Goal: Information Seeking & Learning: Check status

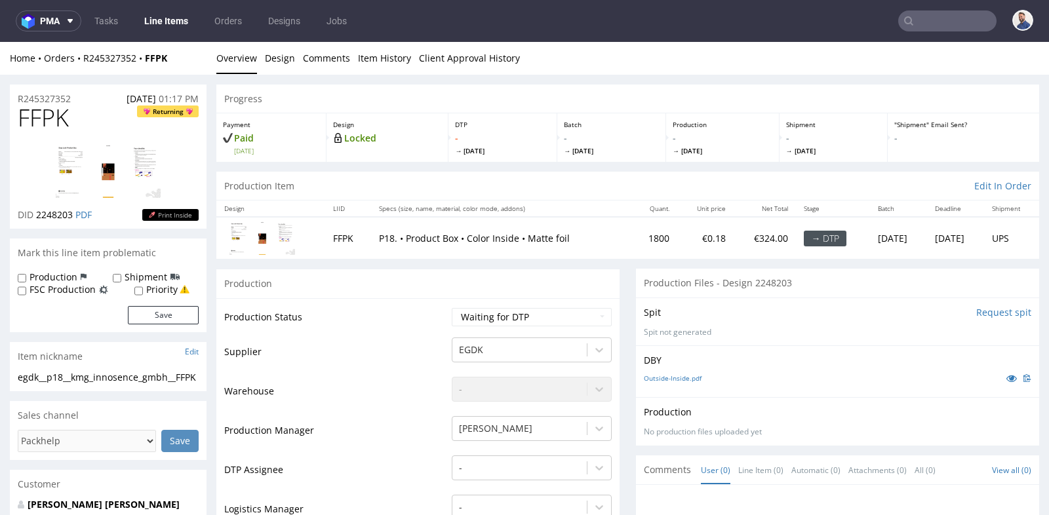
click at [933, 1] on nav "pma Tasks Line Items Orders Designs Jobs" at bounding box center [524, 21] width 1049 height 42
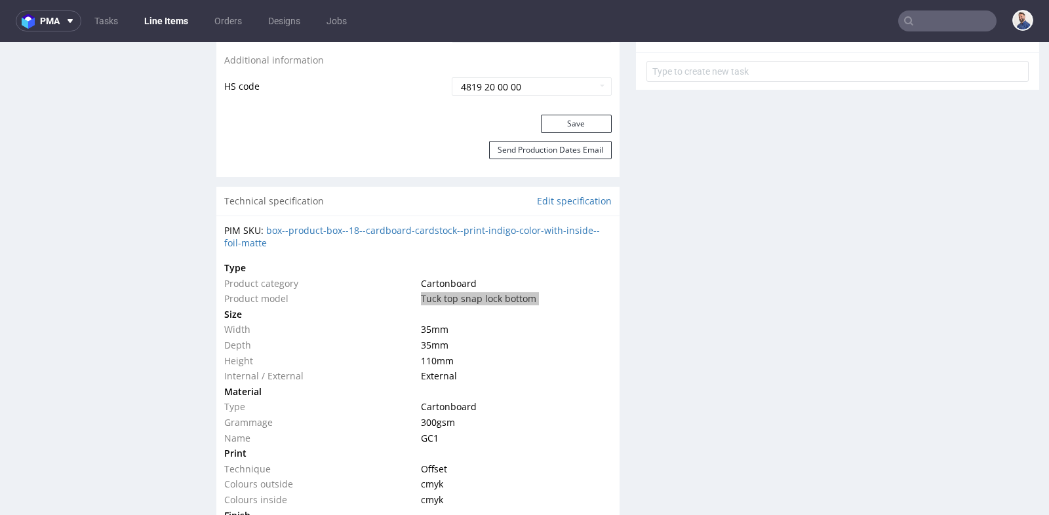
scroll to position [3, 0]
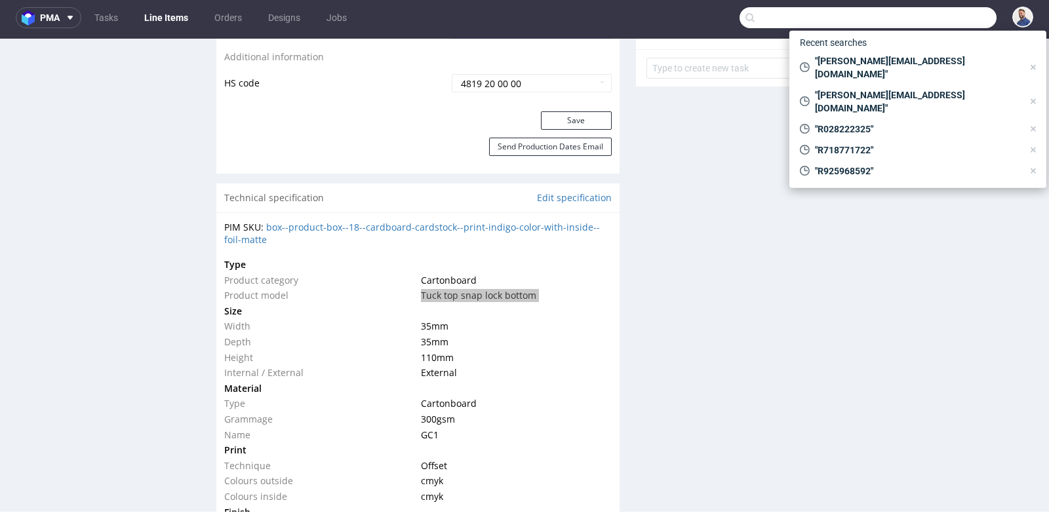
click at [934, 12] on input "text" at bounding box center [867, 17] width 257 height 21
paste input "R213537359"
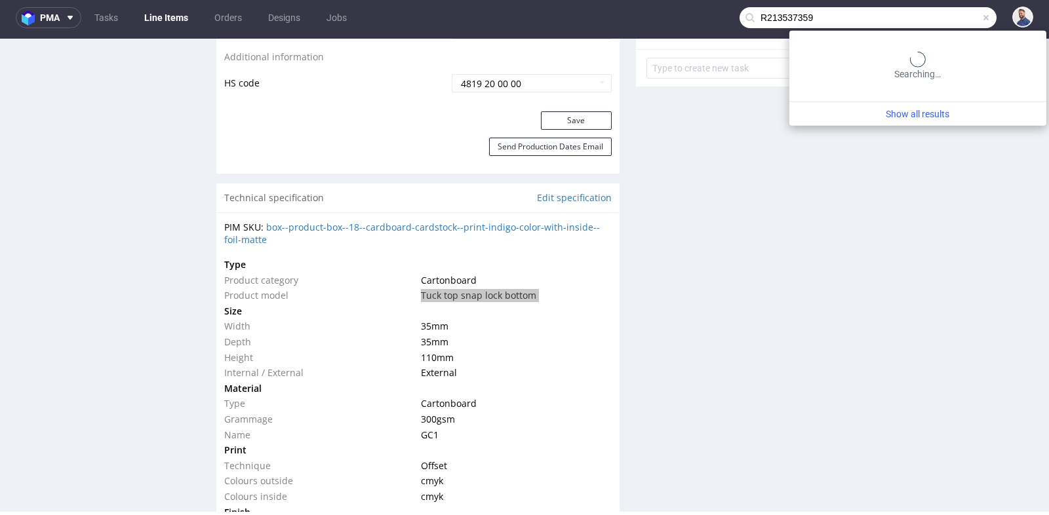
type input "R213537359"
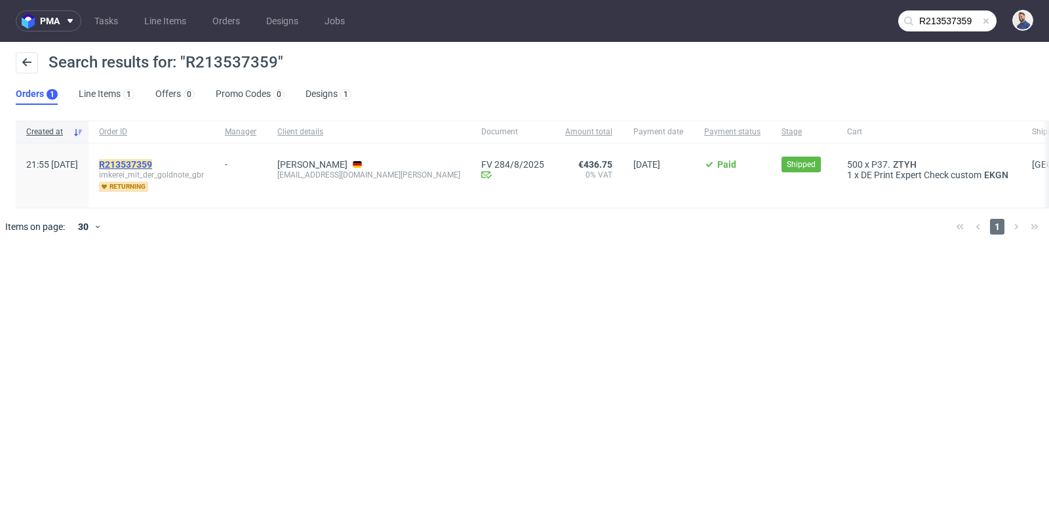
click at [152, 161] on mark "R213537359" at bounding box center [125, 164] width 53 height 10
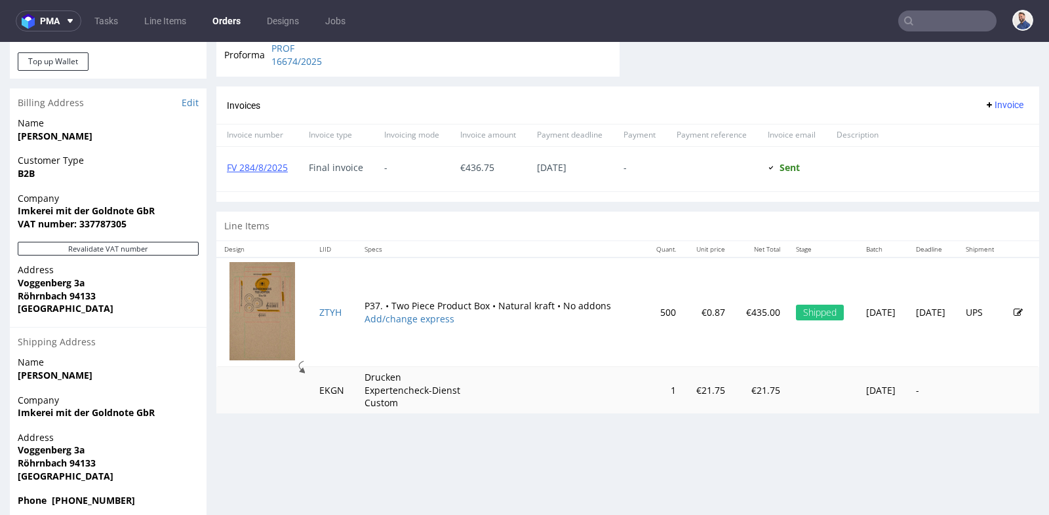
scroll to position [582, 0]
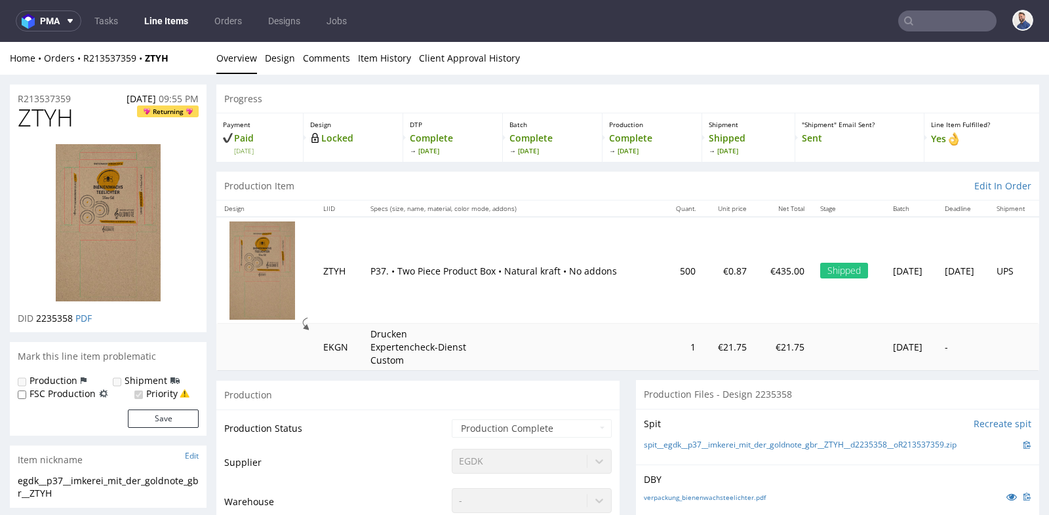
click at [611, 380] on div "Production" at bounding box center [417, 394] width 403 height 29
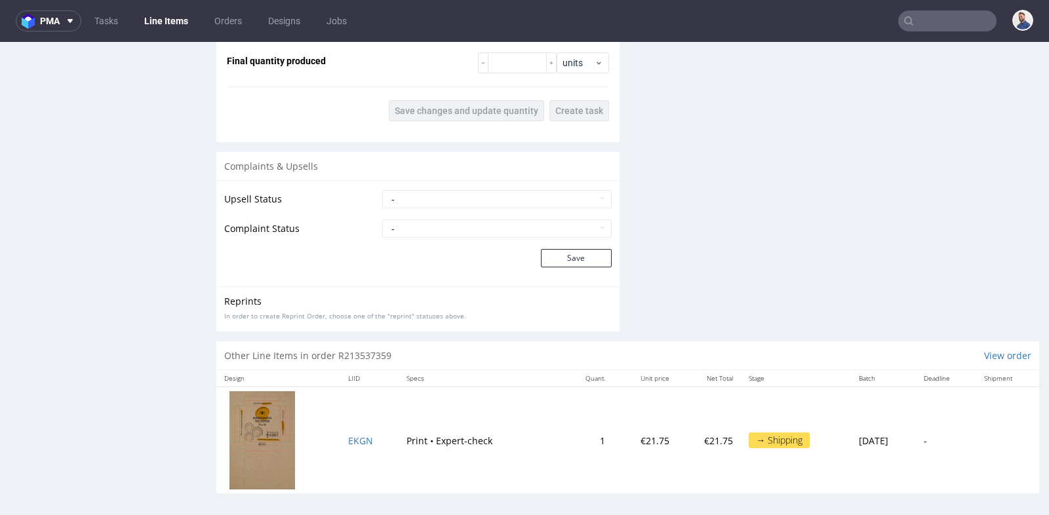
scroll to position [3, 0]
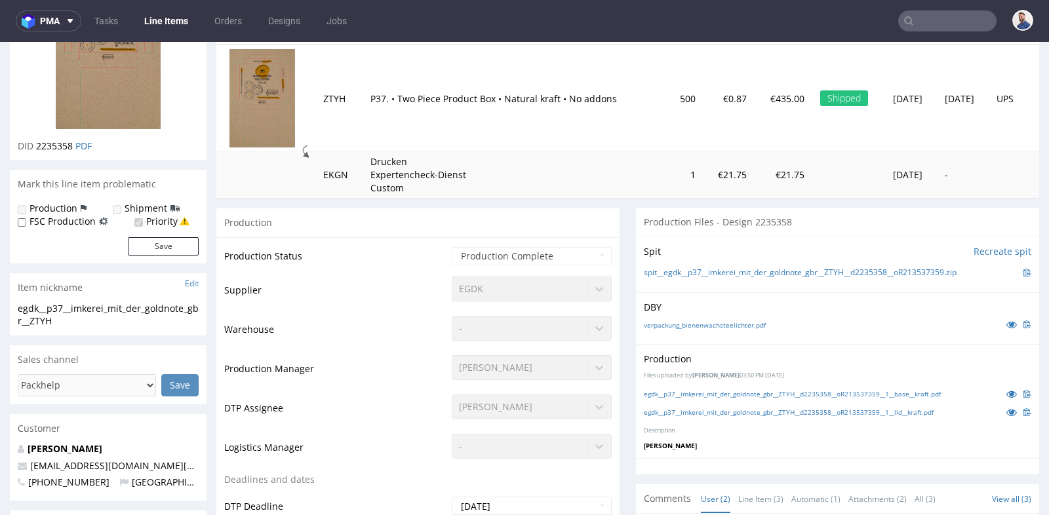
scroll to position [174, 0]
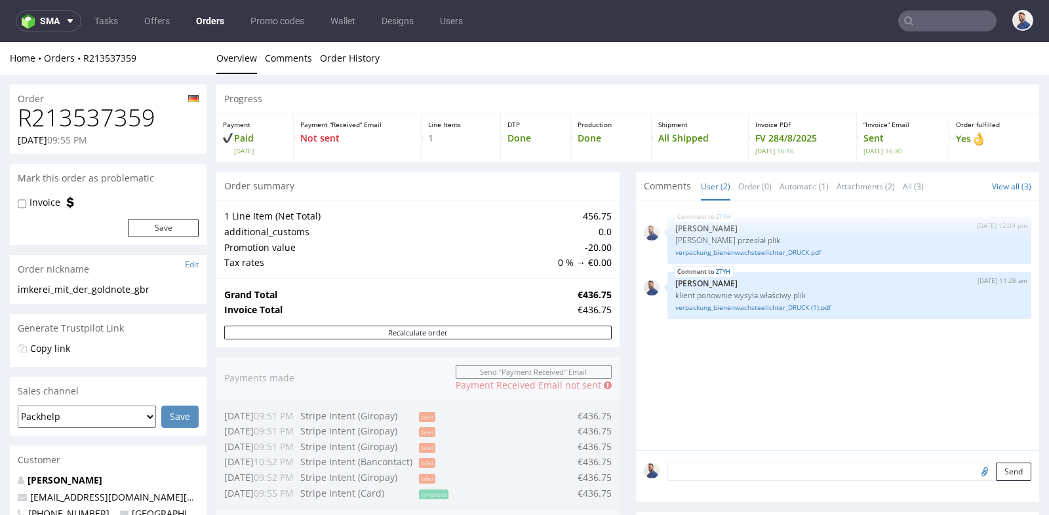
click at [102, 113] on h1 "R213537359" at bounding box center [108, 118] width 181 height 26
copy h1 "R213537359"
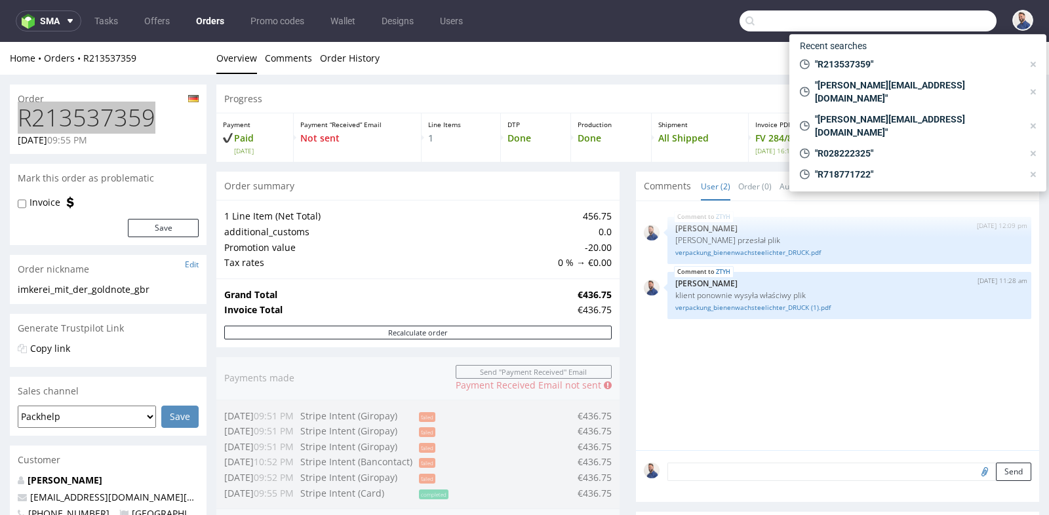
click at [944, 18] on input "text" at bounding box center [867, 20] width 257 height 21
paste input "R568050499"
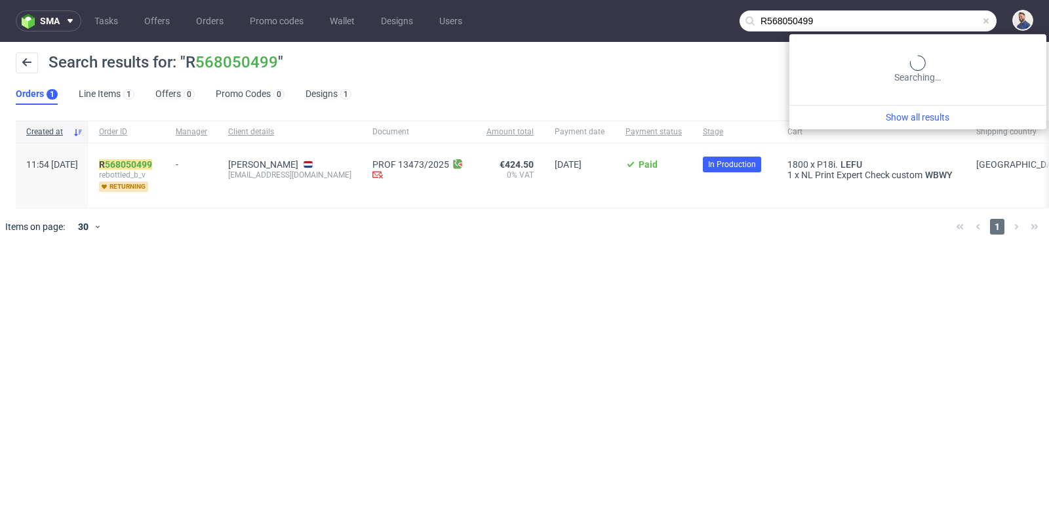
click at [950, 20] on input "R568050499" at bounding box center [867, 20] width 257 height 21
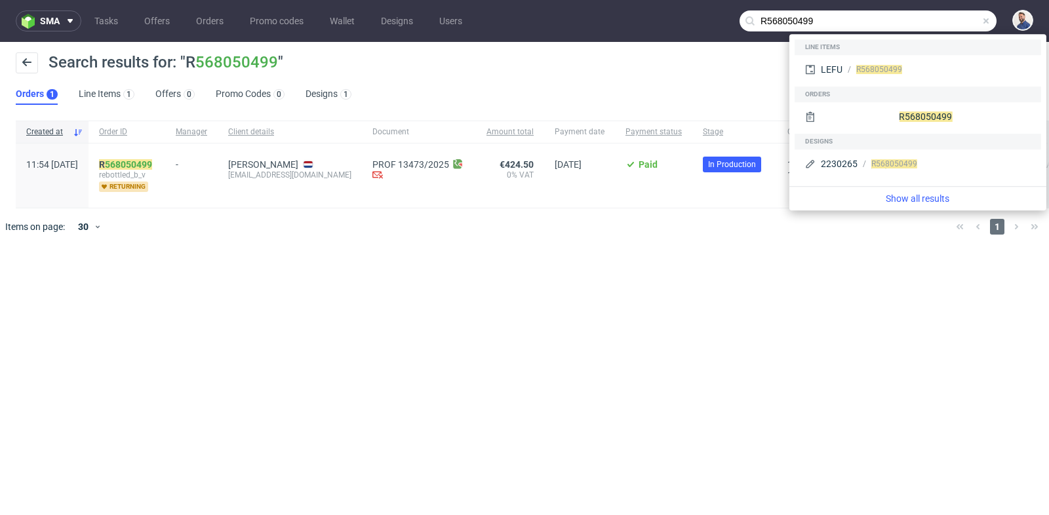
click at [950, 20] on input "R568050499" at bounding box center [867, 20] width 257 height 21
paste input "[PERSON_NAME][EMAIL_ADDRESS][DOMAIN_NAME]"
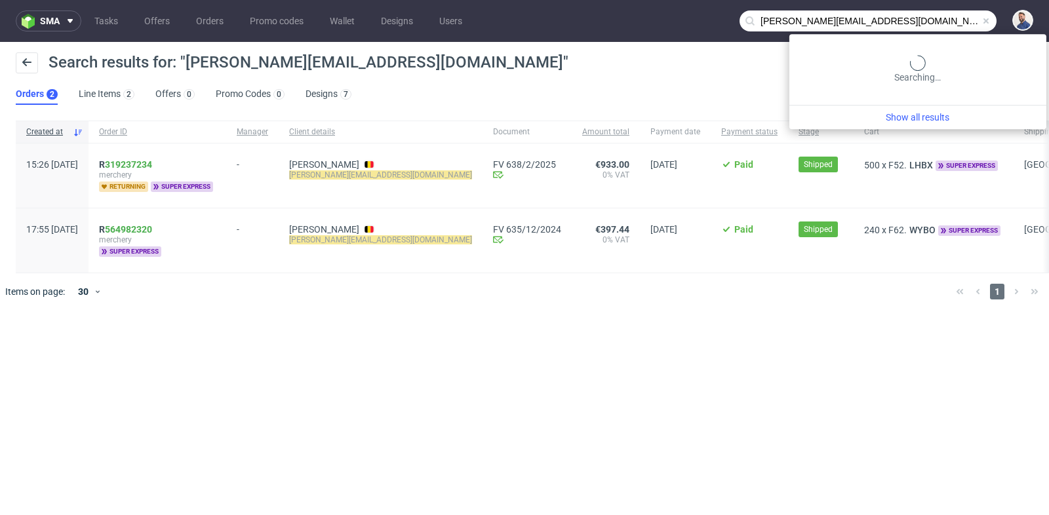
click at [925, 16] on input "[PERSON_NAME][EMAIL_ADDRESS][DOMAIN_NAME]" at bounding box center [867, 20] width 257 height 21
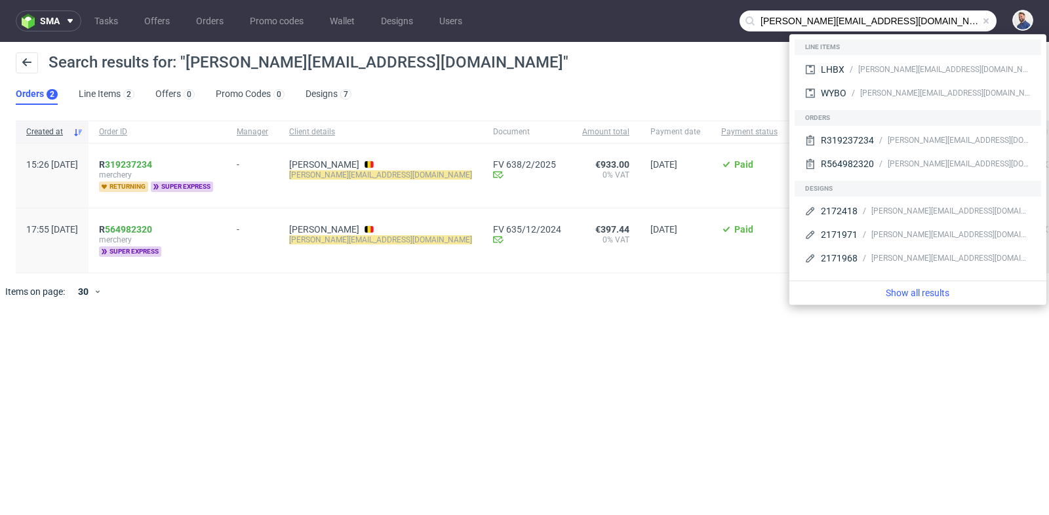
click at [925, 16] on input "[PERSON_NAME][EMAIL_ADDRESS][DOMAIN_NAME]" at bounding box center [867, 20] width 257 height 21
paste input "[EMAIL_ADDRESS][DOMAIN_NAME]."
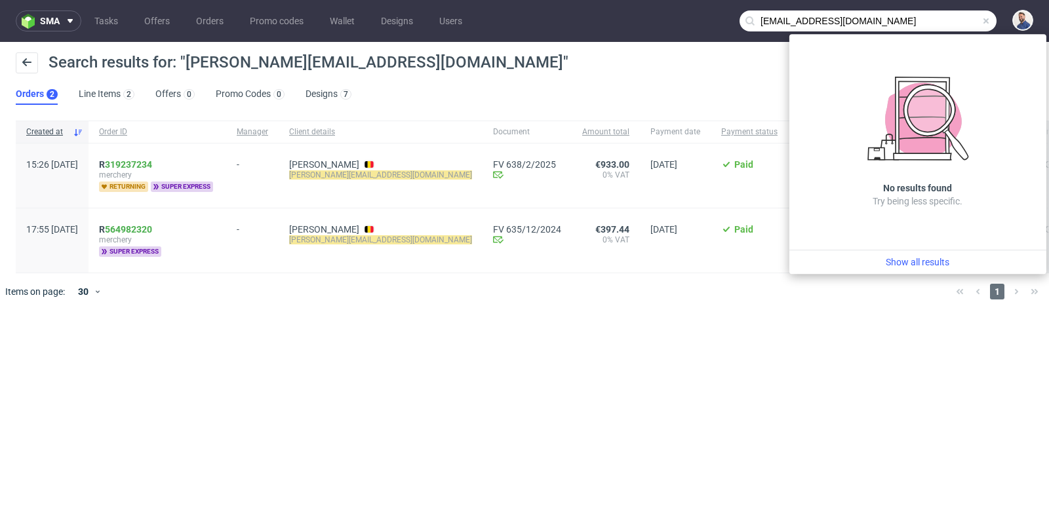
type input "[EMAIL_ADDRESS][DOMAIN_NAME]"
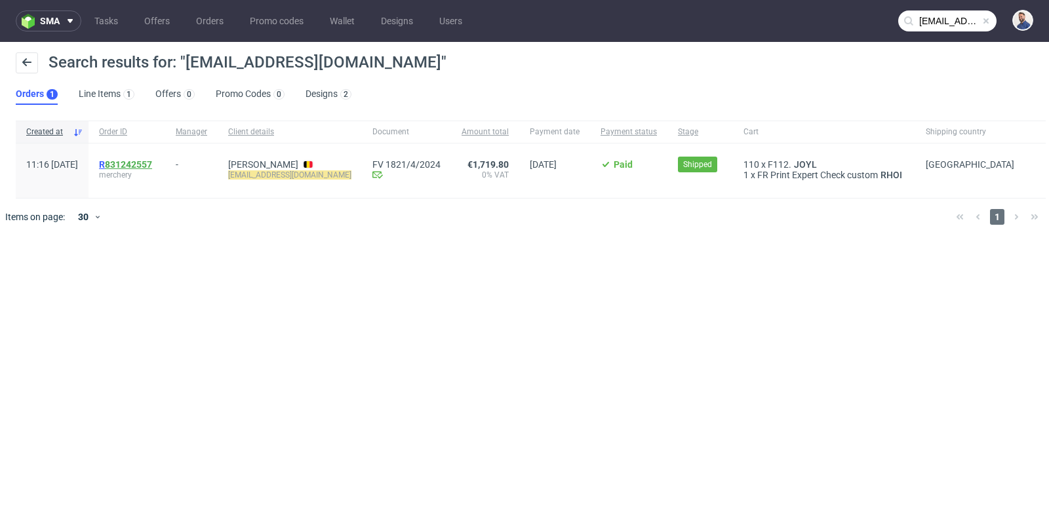
click at [152, 162] on link "831242557" at bounding box center [128, 164] width 47 height 10
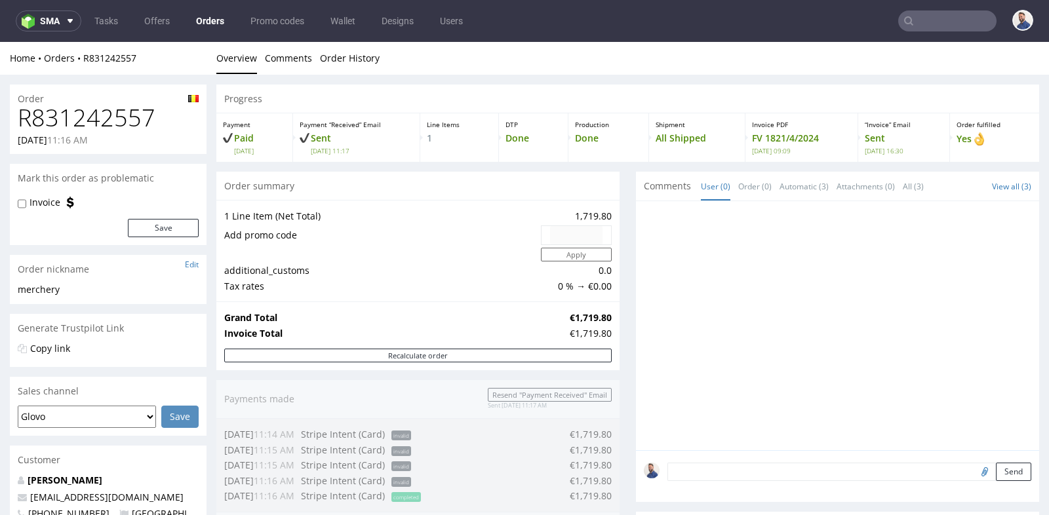
click at [624, 289] on div "Progress Payment Paid [DATE] Payment “Received” Email Sent [DATE] 11:17 Line It…" at bounding box center [627, 513] width 822 height 857
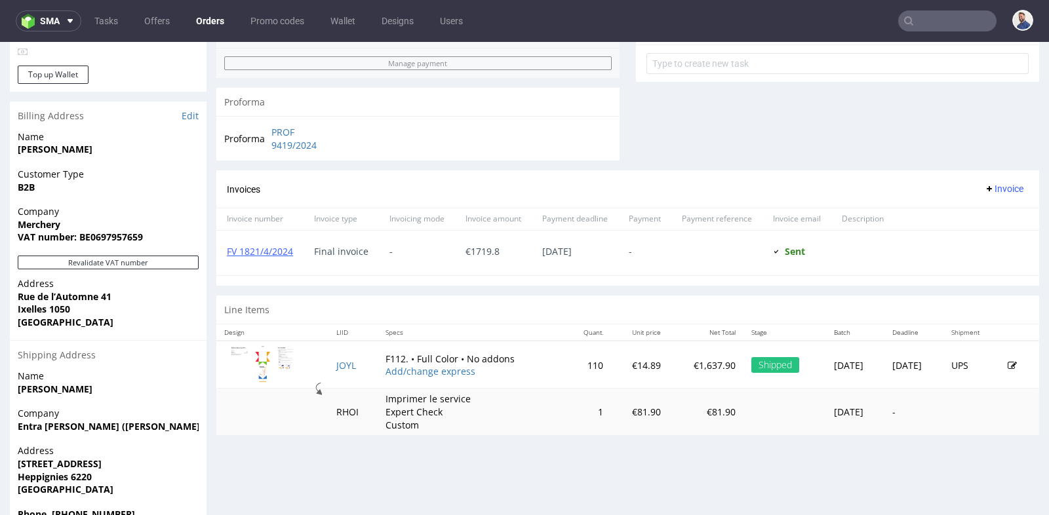
scroll to position [524, 0]
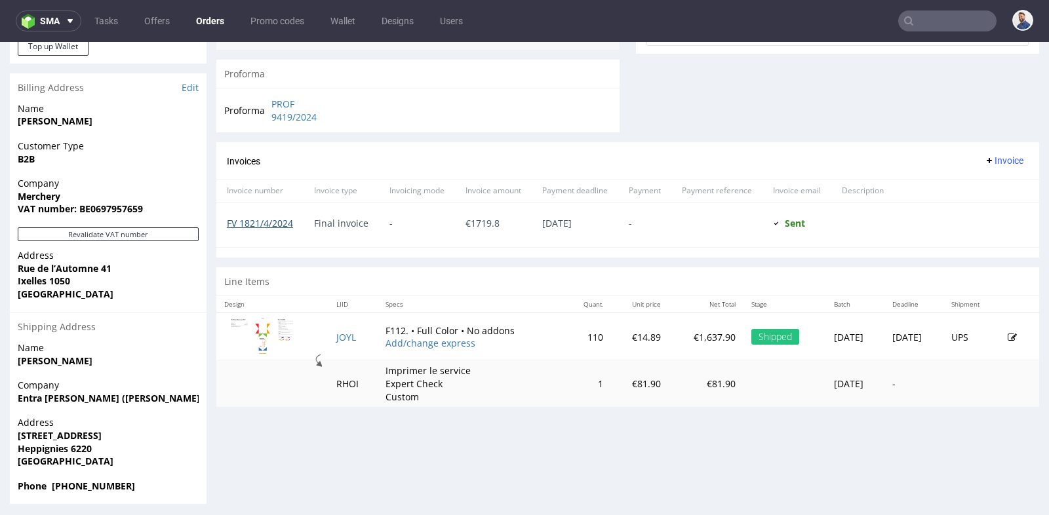
click at [275, 221] on link "FV 1821/4/2024" at bounding box center [260, 223] width 66 height 12
click at [933, 20] on input "text" at bounding box center [947, 20] width 98 height 21
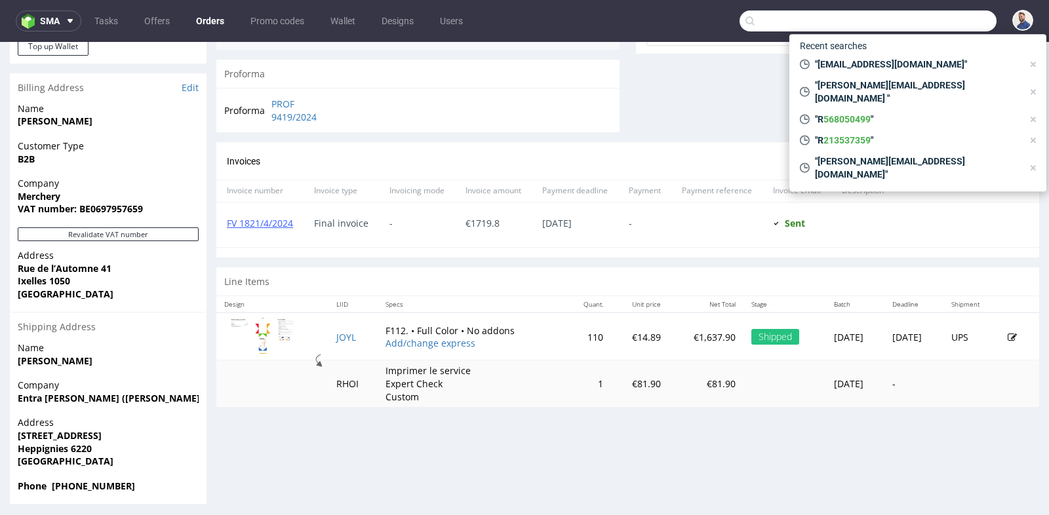
click at [206, 294] on div "Address [STREET_ADDRESS]" at bounding box center [108, 280] width 197 height 63
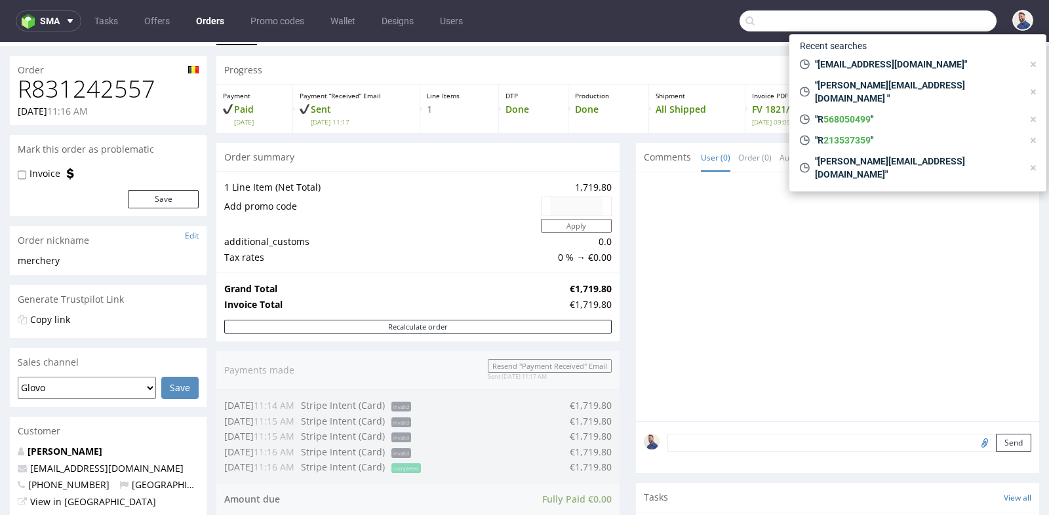
scroll to position [58, 0]
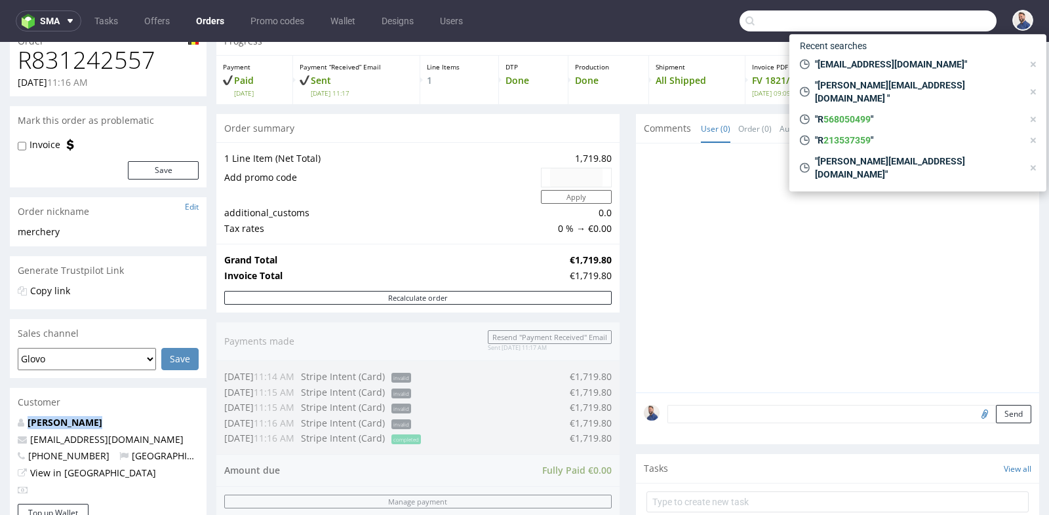
drag, startPoint x: 113, startPoint y: 419, endPoint x: 26, endPoint y: 423, distance: 86.6
click at [26, 423] on p "[PERSON_NAME]" at bounding box center [108, 422] width 181 height 13
copy link "[PERSON_NAME]"
click at [836, 20] on input "text" at bounding box center [867, 20] width 257 height 21
paste input "[PERSON_NAME]"
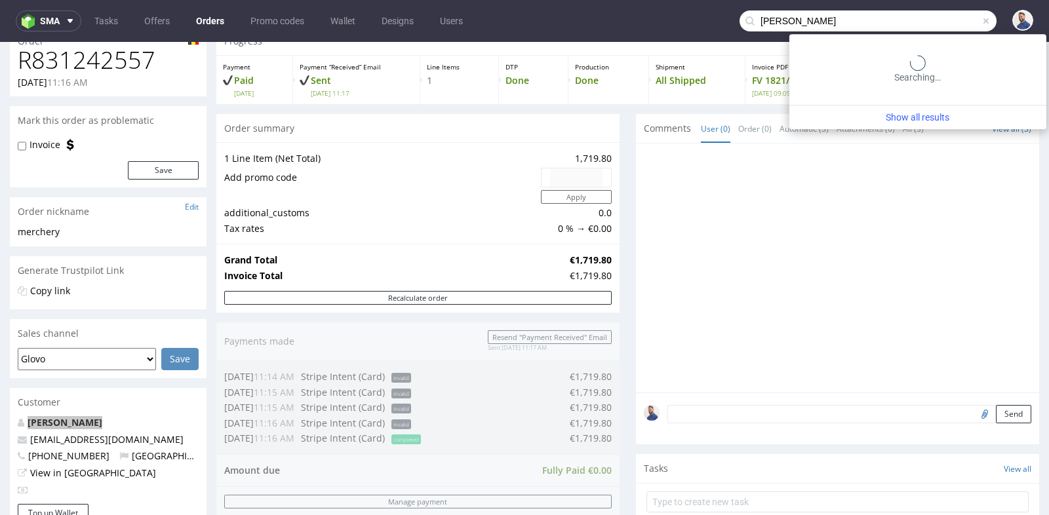
type input "[PERSON_NAME]"
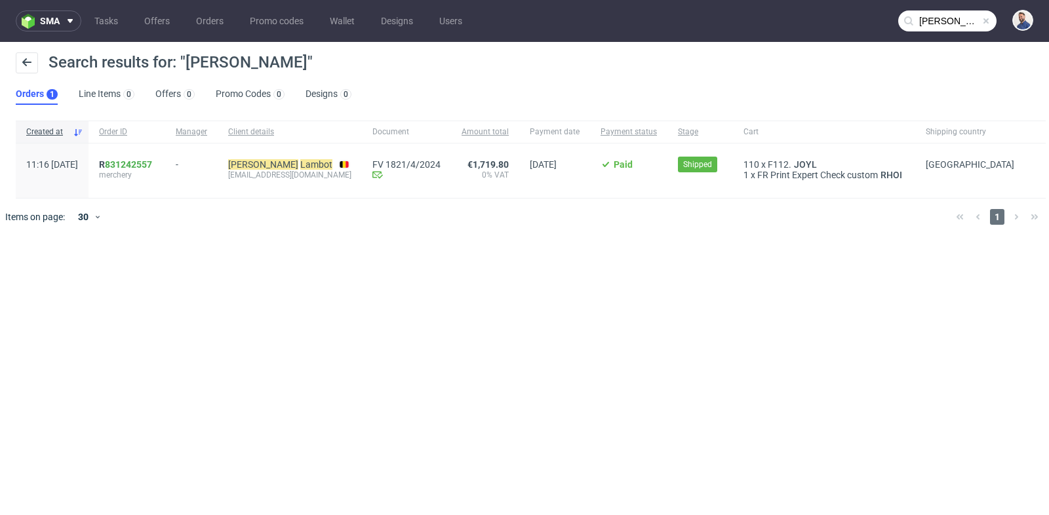
click at [836, 20] on nav "sma Tasks Offers Orders Promo codes Wallet Designs Users [PERSON_NAME]" at bounding box center [524, 21] width 1049 height 42
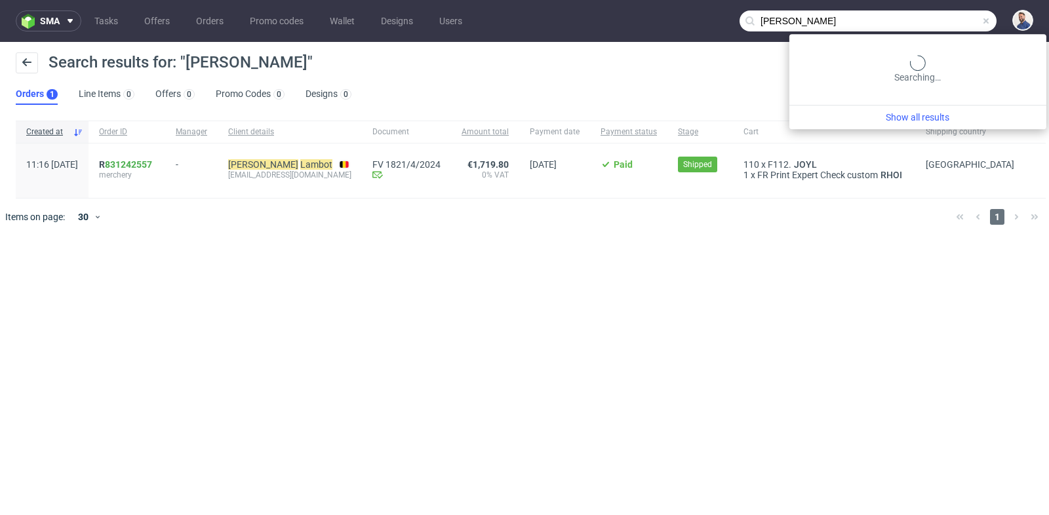
click at [949, 12] on input "[PERSON_NAME]" at bounding box center [867, 20] width 257 height 21
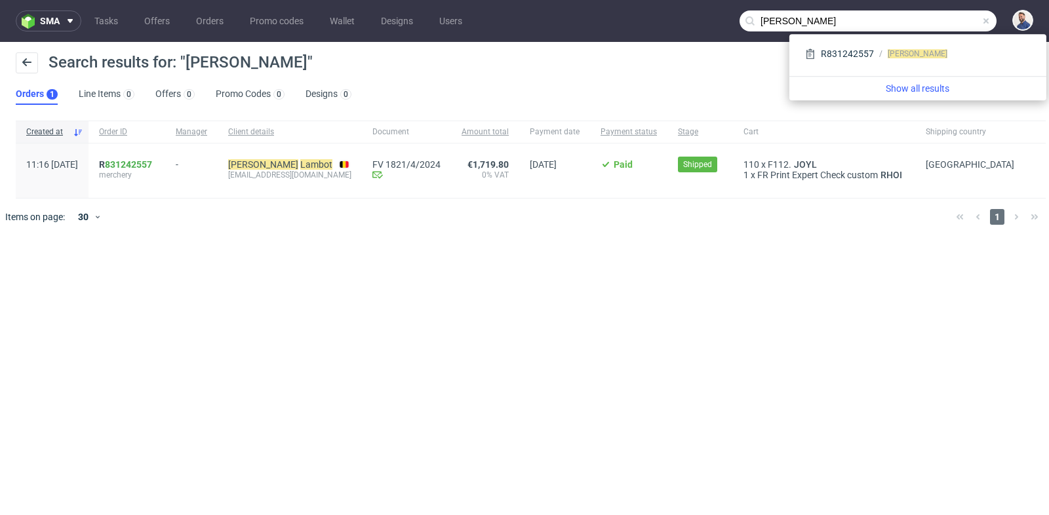
click at [949, 12] on input "[PERSON_NAME]" at bounding box center [867, 20] width 257 height 21
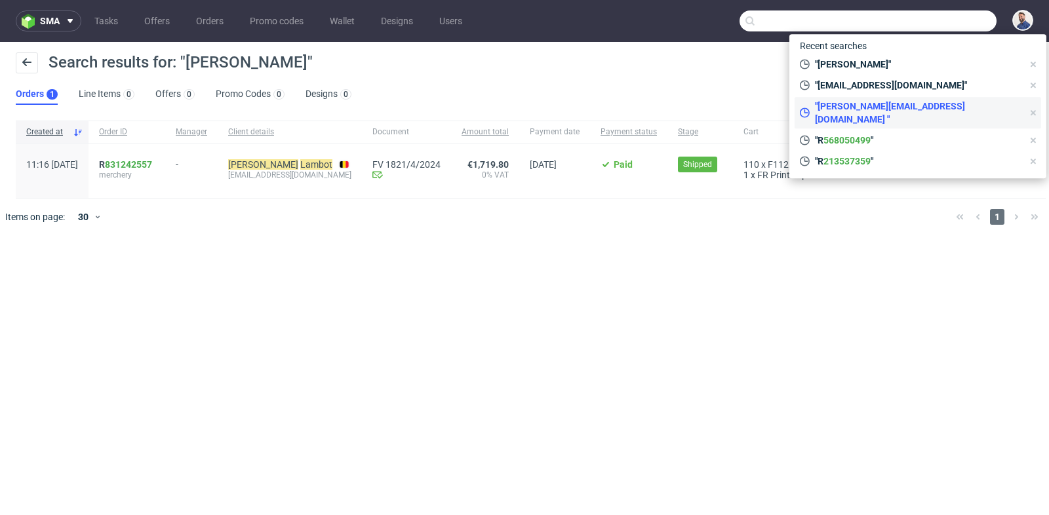
click at [889, 100] on span ""[PERSON_NAME][EMAIL_ADDRESS][DOMAIN_NAME] "" at bounding box center [915, 113] width 213 height 26
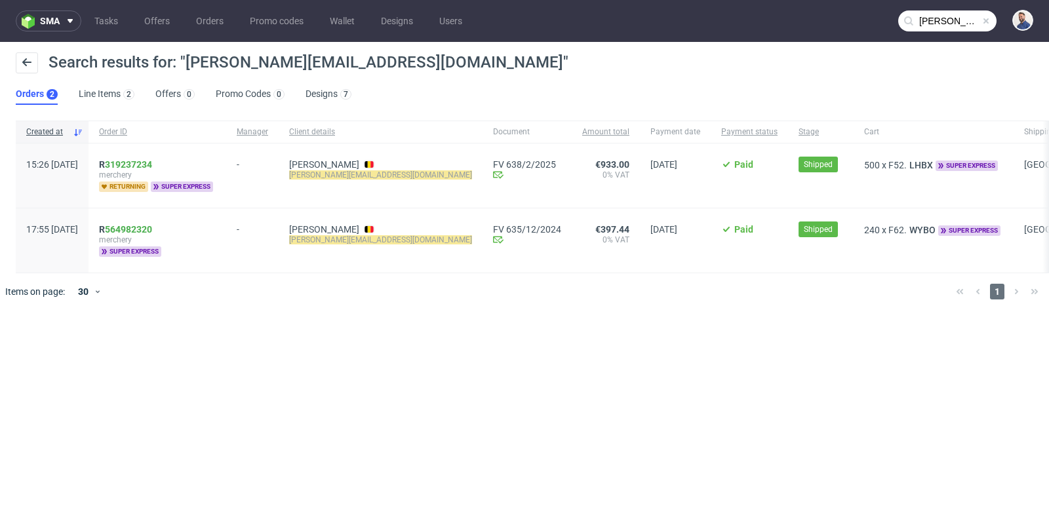
click at [934, 33] on nav "sma Tasks Offers Orders Promo codes Wallet Designs Users [PERSON_NAME][EMAIL_AD…" at bounding box center [524, 21] width 1049 height 42
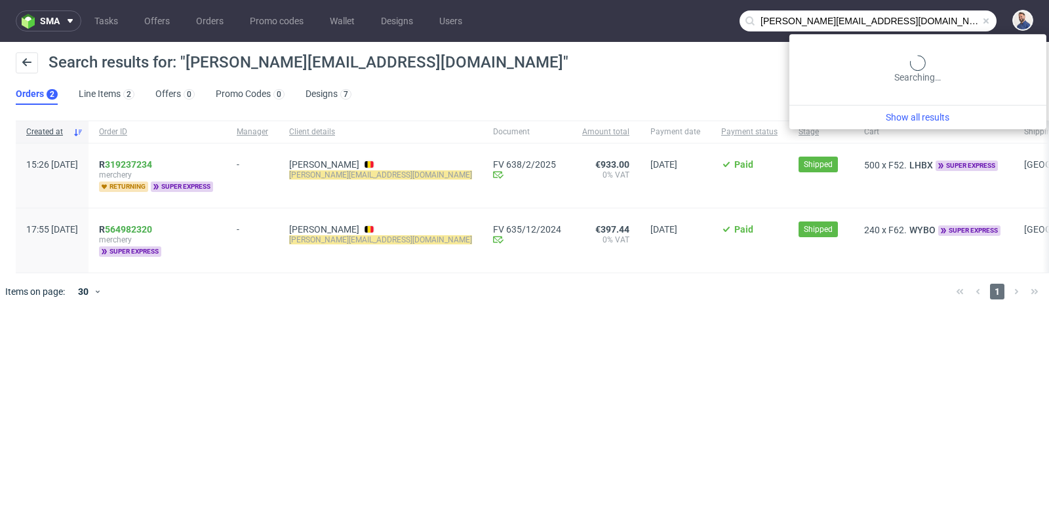
click at [940, 22] on input "[PERSON_NAME][EMAIL_ADDRESS][DOMAIN_NAME]" at bounding box center [867, 20] width 257 height 21
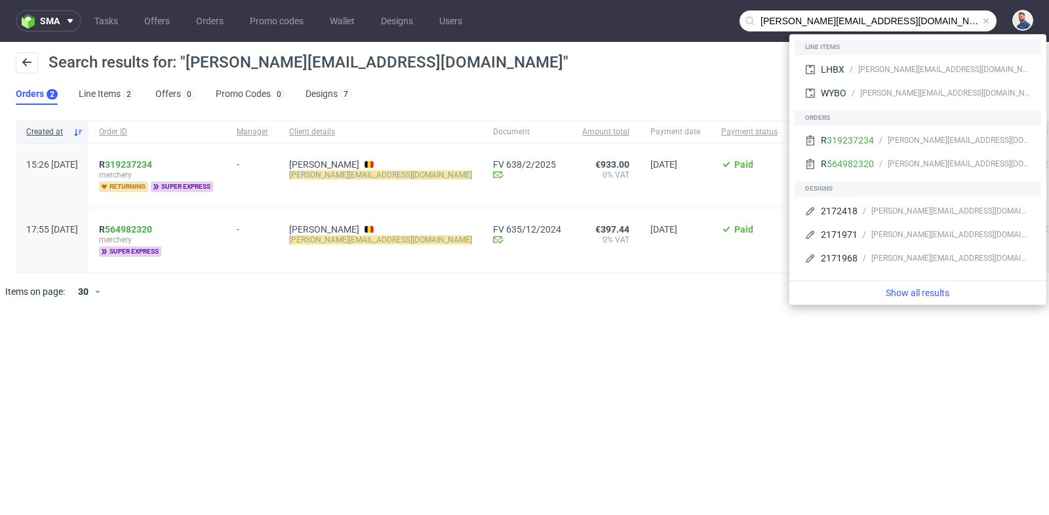
drag, startPoint x: 786, startPoint y: 23, endPoint x: 748, endPoint y: 22, distance: 38.0
click at [748, 22] on div "[PERSON_NAME][EMAIL_ADDRESS][DOMAIN_NAME]" at bounding box center [867, 20] width 257 height 21
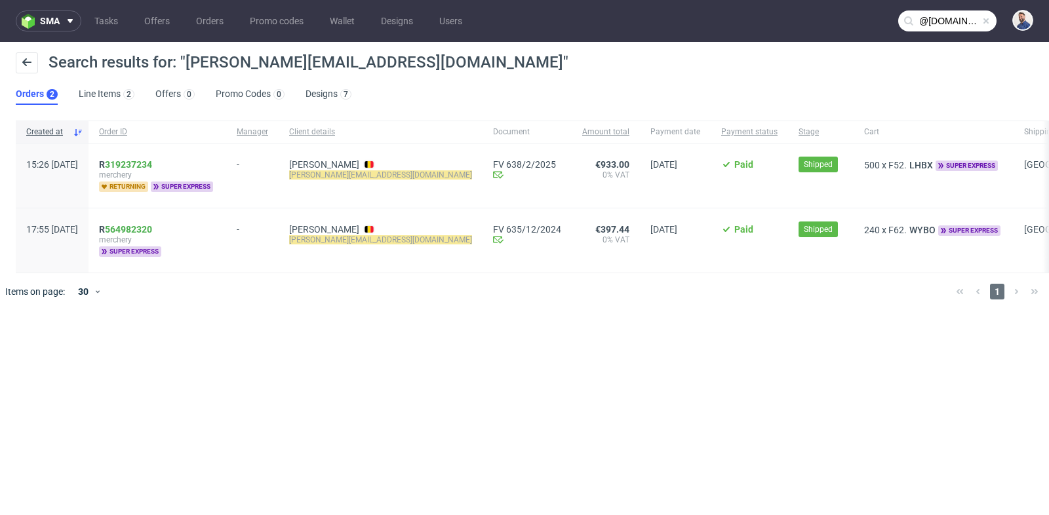
type input "@[DOMAIN_NAME]"
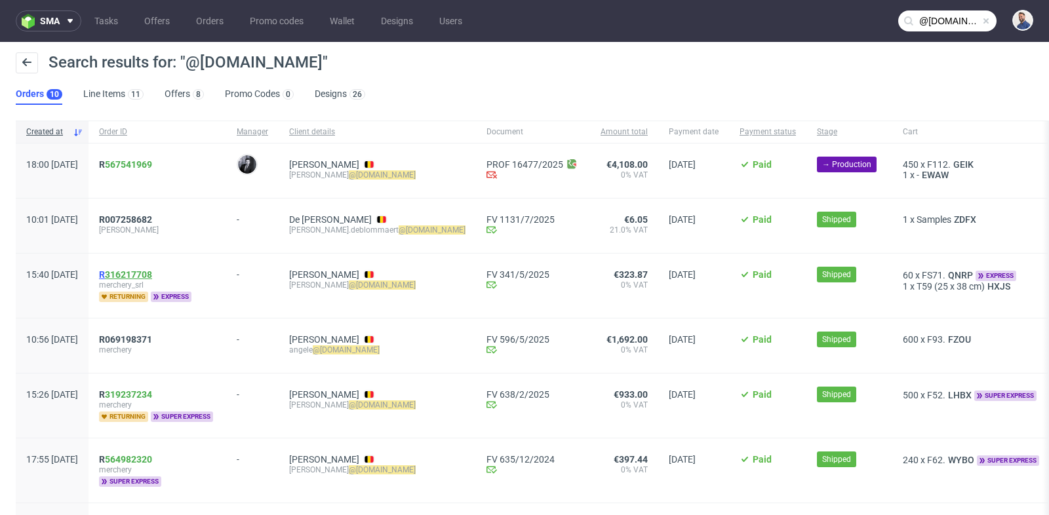
click at [152, 272] on link "316217708" at bounding box center [128, 274] width 47 height 10
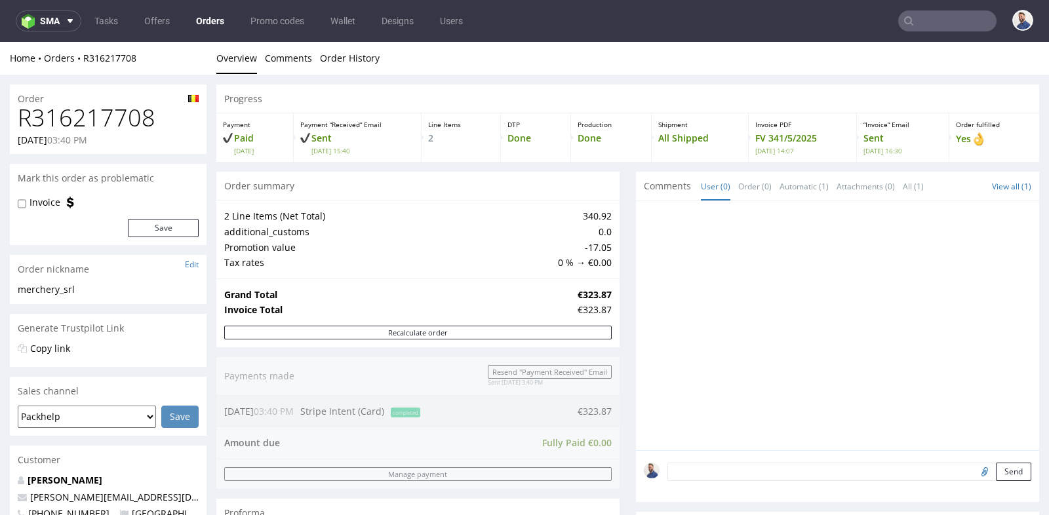
click at [624, 272] on div "Progress Payment Paid [DATE] Payment “Received” Email Sent [DATE] 15:40 Line It…" at bounding box center [627, 480] width 822 height 790
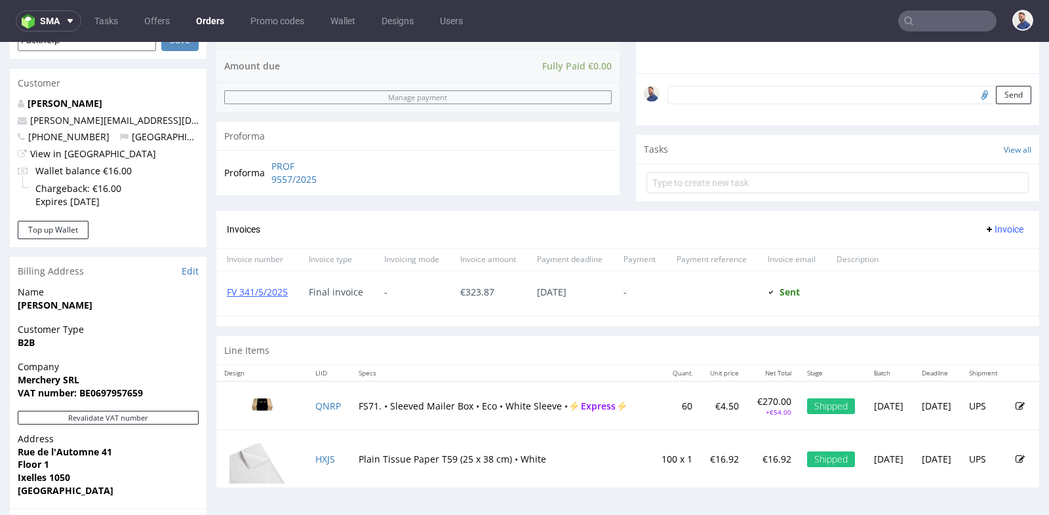
scroll to position [378, 0]
click at [272, 284] on link "FV 341/5/2025" at bounding box center [257, 290] width 61 height 12
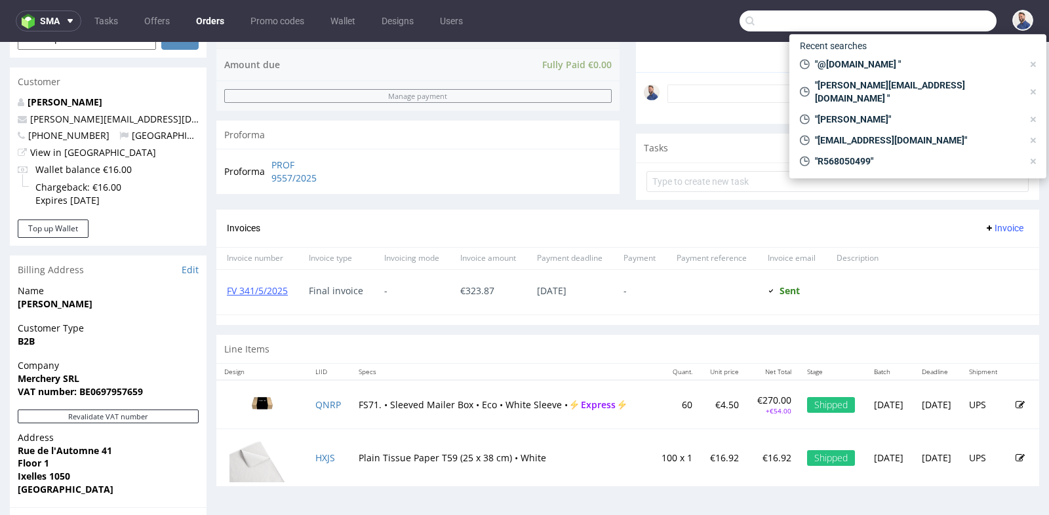
click at [955, 20] on input "text" at bounding box center [867, 20] width 257 height 21
paste input "[EMAIL_ADDRESS][DOMAIN_NAME]"
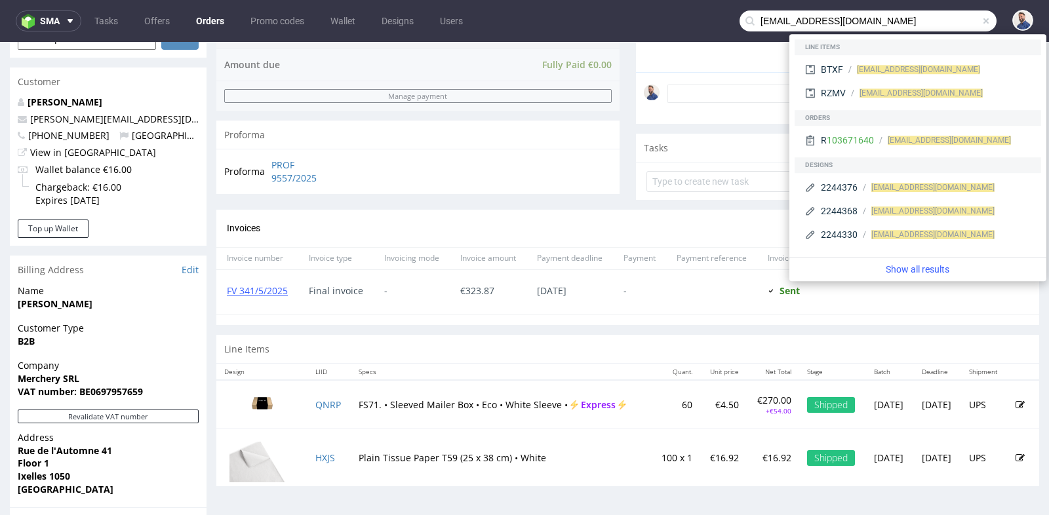
type input "[EMAIL_ADDRESS][DOMAIN_NAME]"
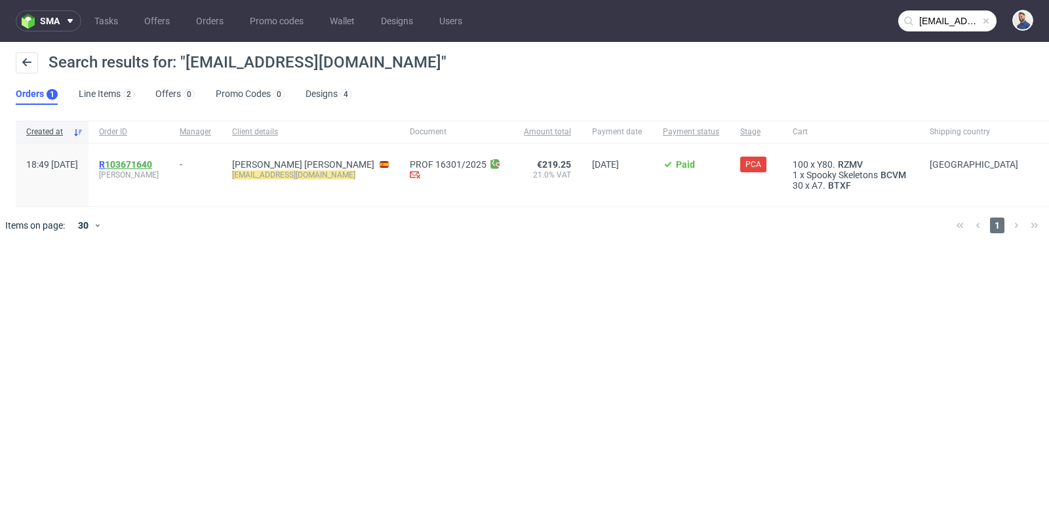
click at [152, 163] on link "103671640" at bounding box center [128, 164] width 47 height 10
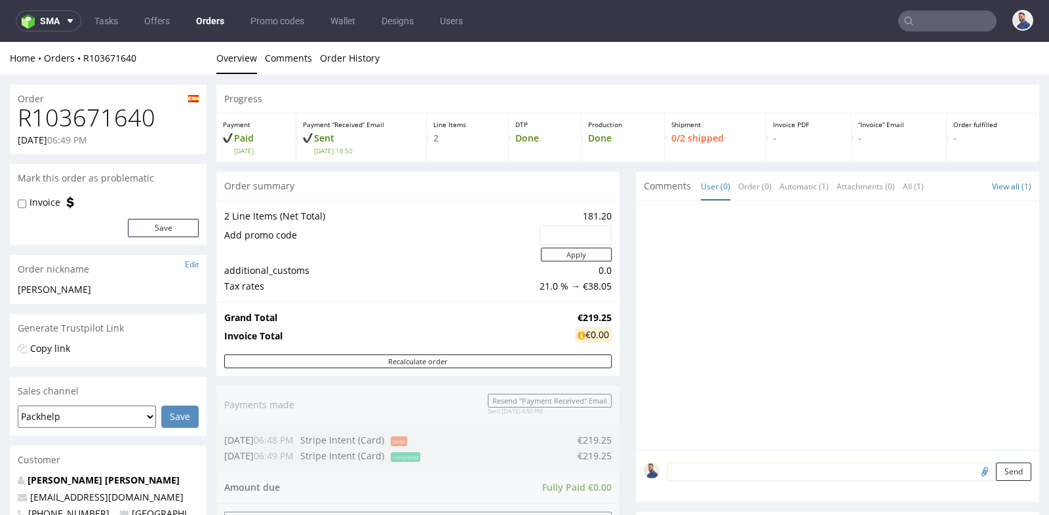
click at [628, 260] on div "Progress Payment Paid [DATE] Payment “Received” Email Sent [DATE] 18:50 Line It…" at bounding box center [627, 514] width 822 height 858
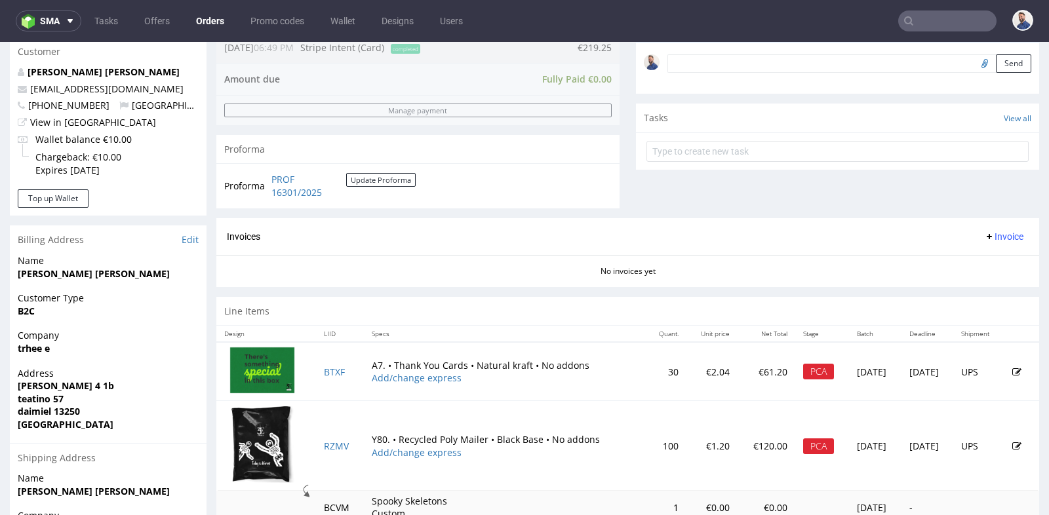
scroll to position [408, 0]
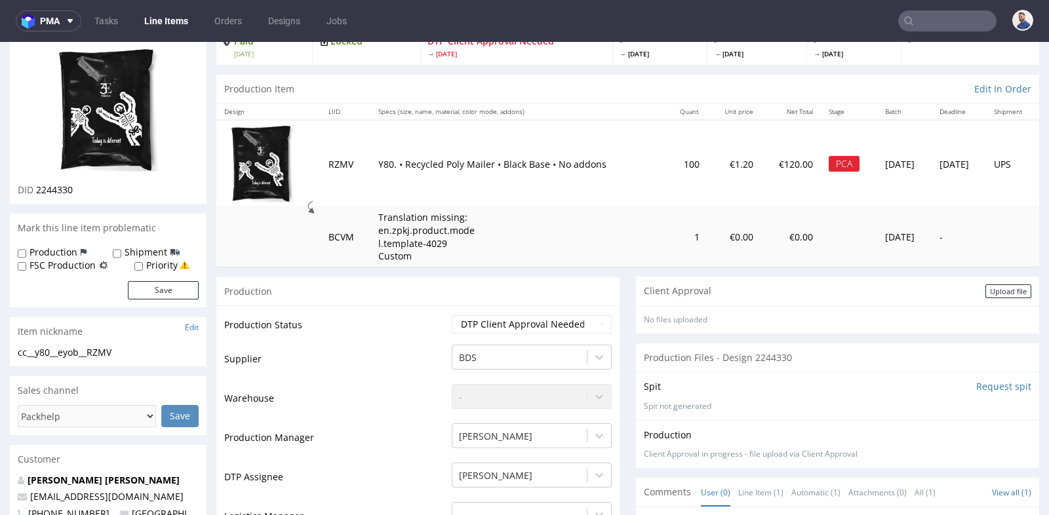
scroll to position [87, 0]
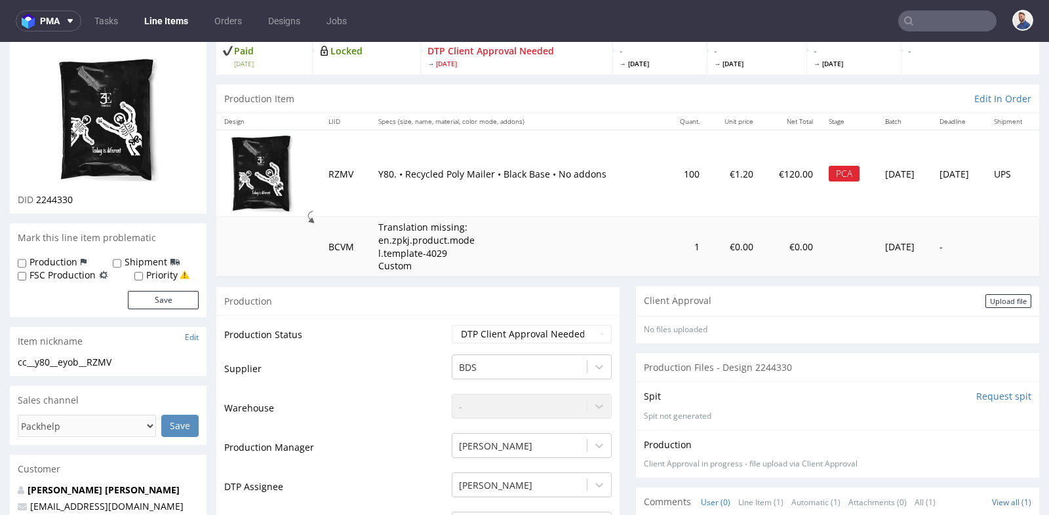
click at [828, 172] on div "PCA" at bounding box center [843, 174] width 31 height 16
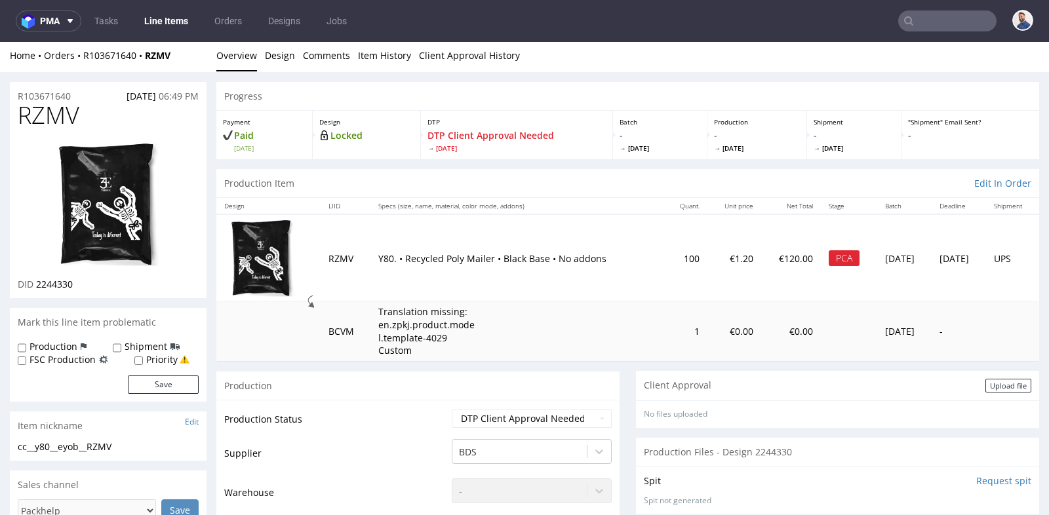
scroll to position [0, 0]
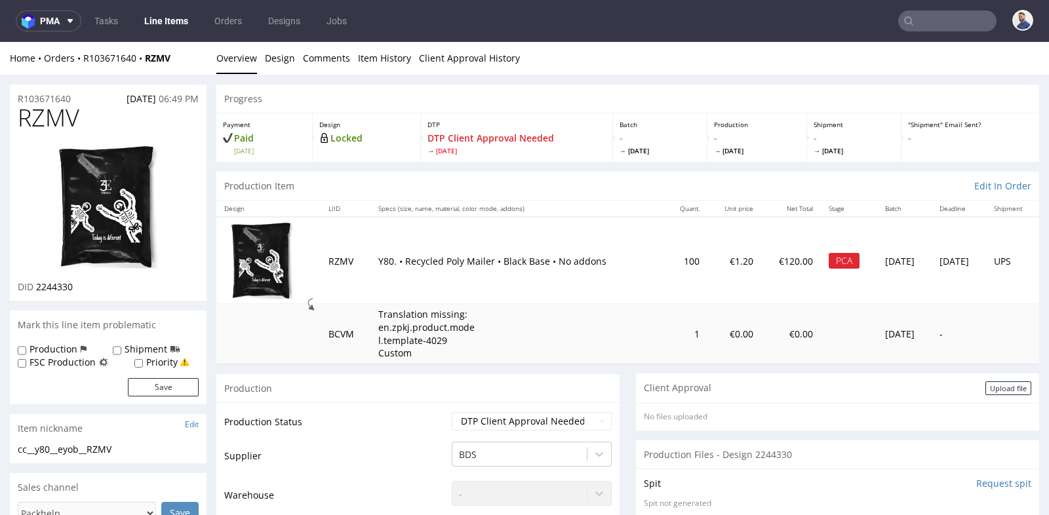
click at [100, 212] on img at bounding box center [108, 207] width 105 height 126
click at [649, 183] on div "Production Item Edit In Order" at bounding box center [627, 186] width 822 height 29
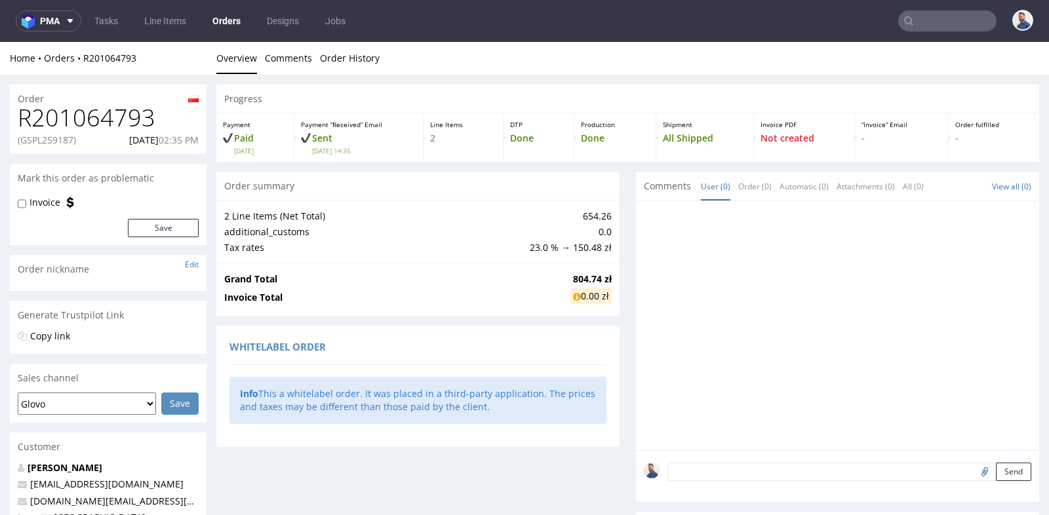
click at [613, 317] on div "Order summary 2 Line Items (Net Total) 654.26 additional_customs 0.0 Tax rates …" at bounding box center [417, 380] width 403 height 416
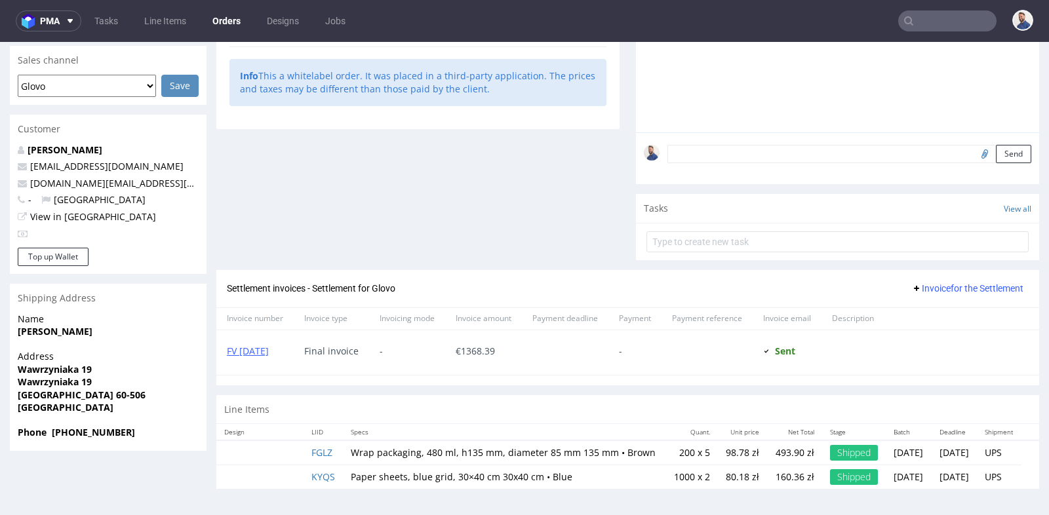
scroll to position [3, 0]
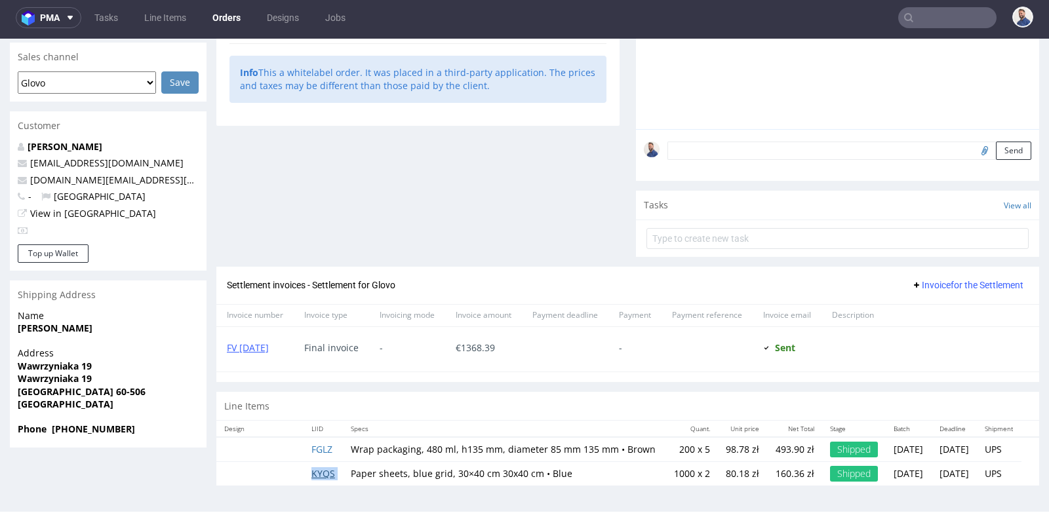
drag, startPoint x: 344, startPoint y: 474, endPoint x: 312, endPoint y: 474, distance: 32.1
click at [312, 474] on tr "KYQS Paper sheets, blue grid, 30×40 cm 30x40 cm • Blue 1000 x 2 80.18 zł 160.36…" at bounding box center [627, 474] width 822 height 24
copy tr "KYQS"
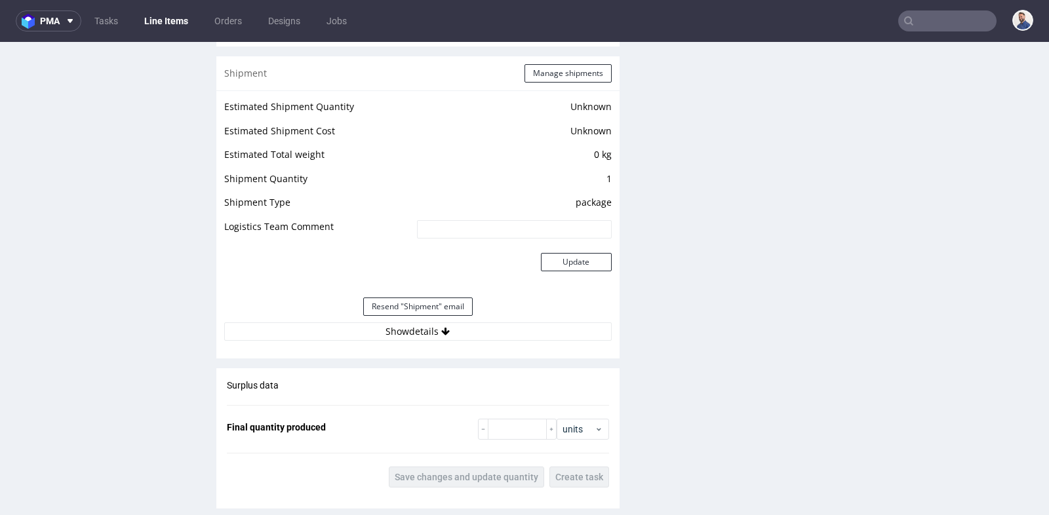
scroll to position [1049, 0]
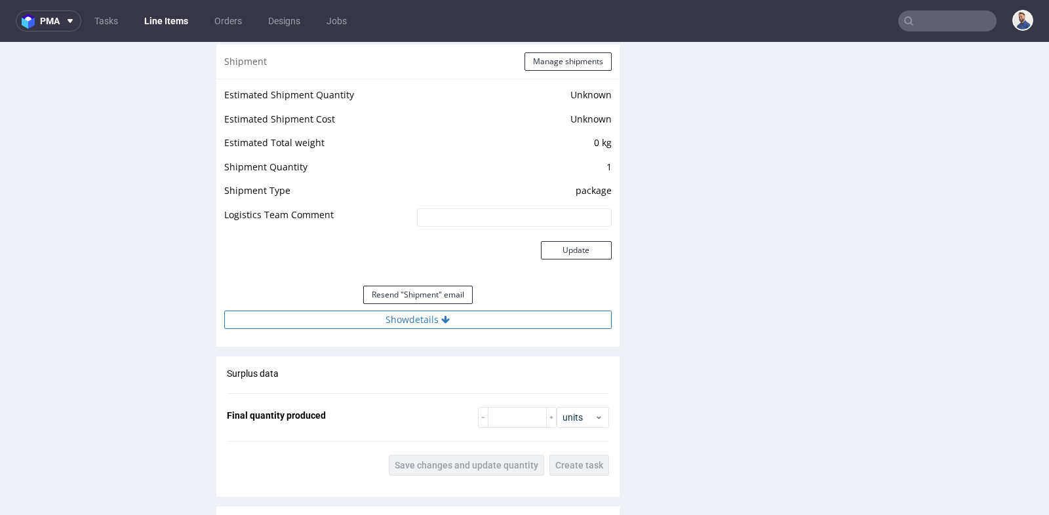
click at [457, 317] on button "Show details" at bounding box center [417, 320] width 387 height 18
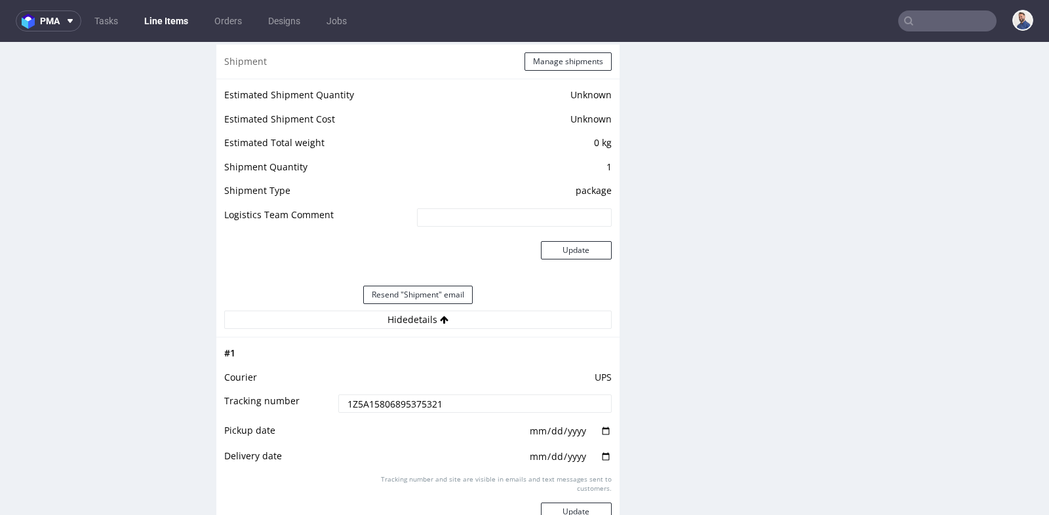
click at [442, 400] on input "1Z5A15806895375321" at bounding box center [474, 404] width 273 height 18
click at [670, 176] on div "Production Files - Design Spit Spit request impossible Box design not found, un…" at bounding box center [837, 69] width 403 height 1735
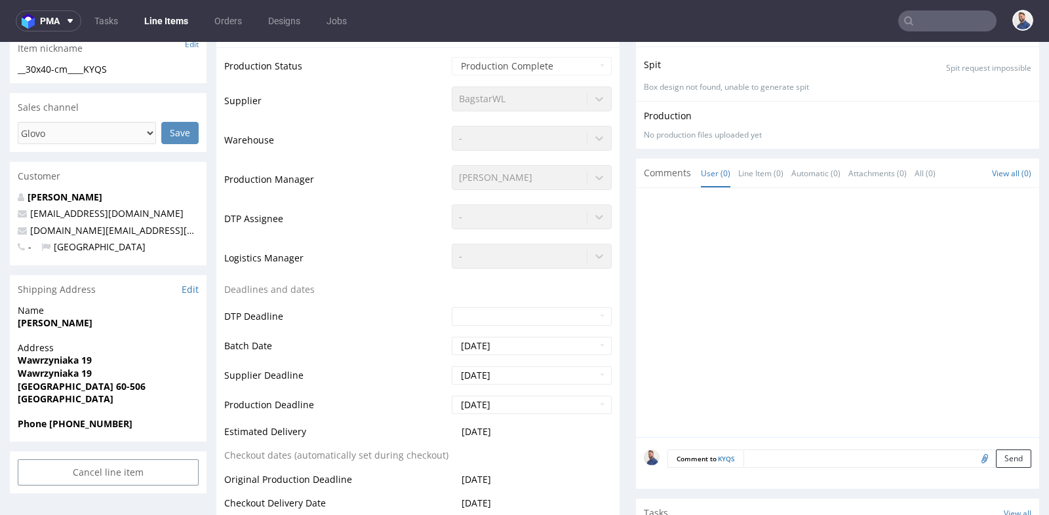
scroll to position [233, 0]
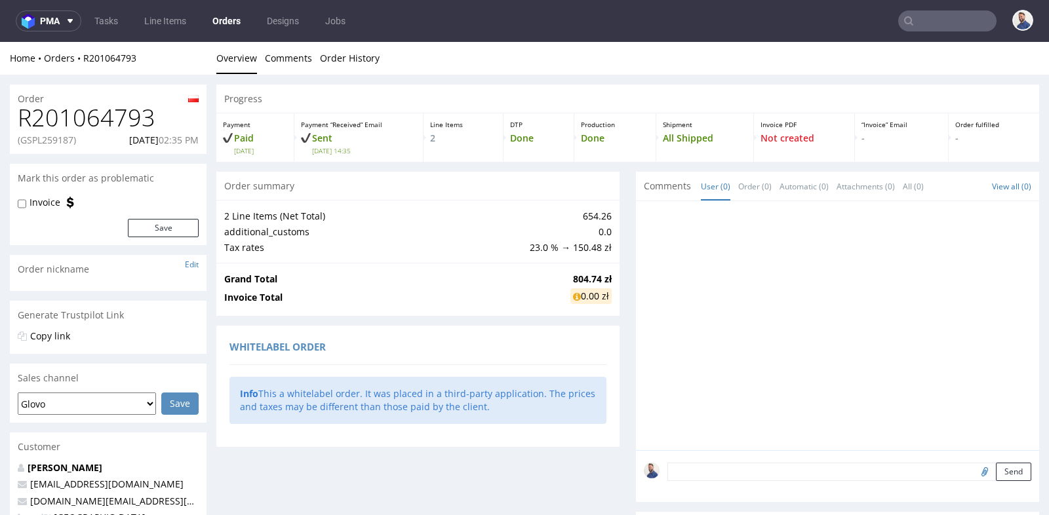
click at [624, 224] on div "Progress Payment Paid Tue 17 Jun Payment “Received” Email Sent Tue 17 Jun 14:35…" at bounding box center [627, 451] width 822 height 733
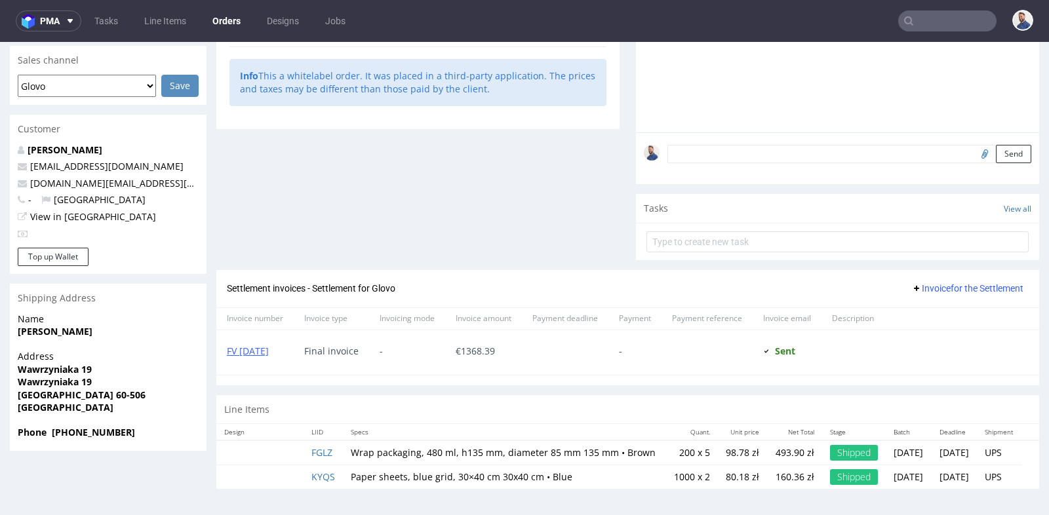
scroll to position [3, 0]
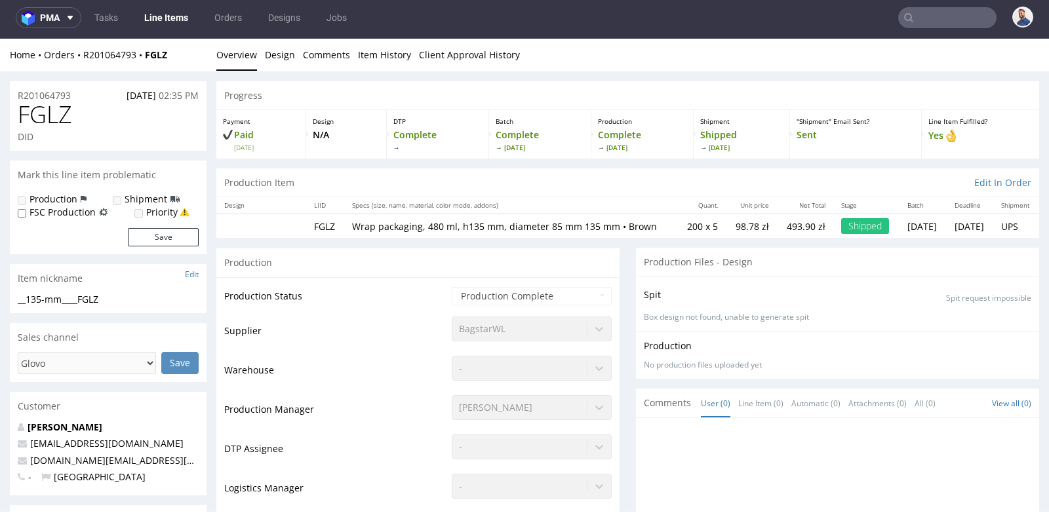
click at [580, 233] on p "Wrap packaging, 480 ml, h135 mm, diameter 85 mm 135 mm • Brown" at bounding box center [510, 226] width 317 height 13
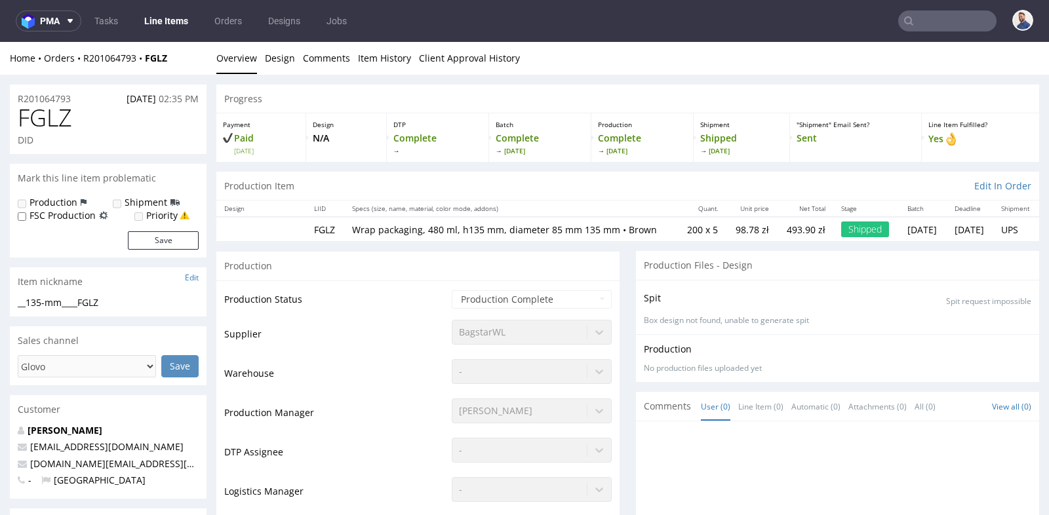
click at [332, 237] on td "FGLZ" at bounding box center [325, 229] width 38 height 24
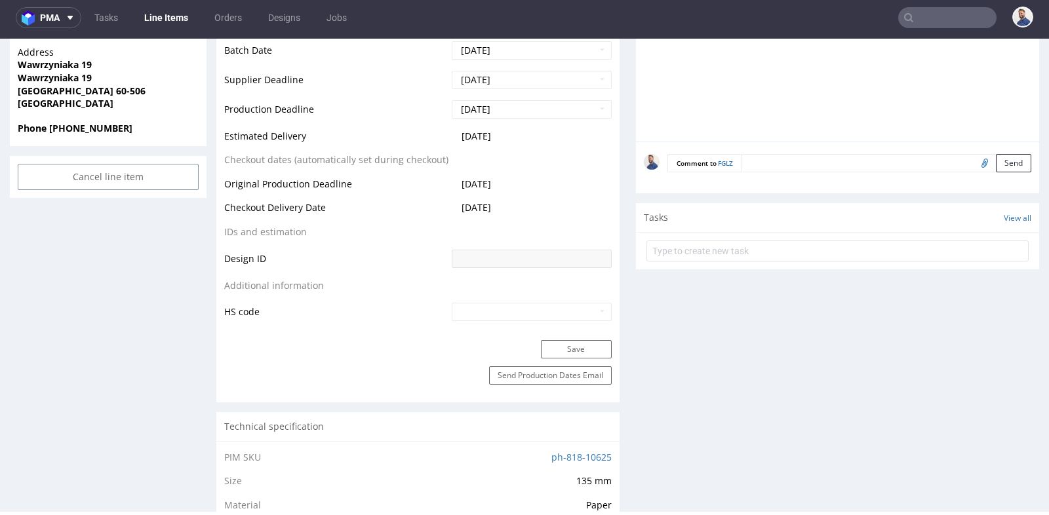
scroll to position [538, 0]
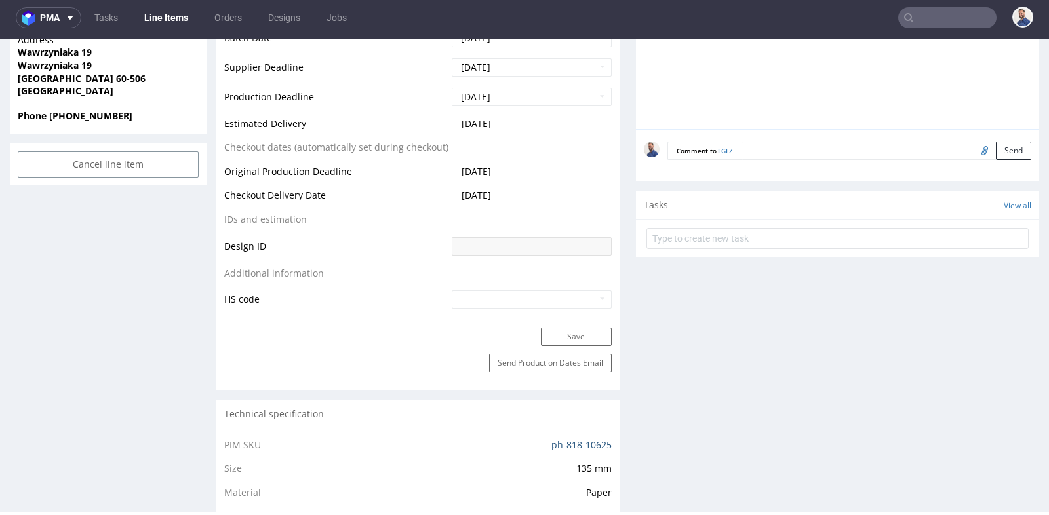
click at [567, 451] on link "ph-818-10625" at bounding box center [581, 444] width 60 height 12
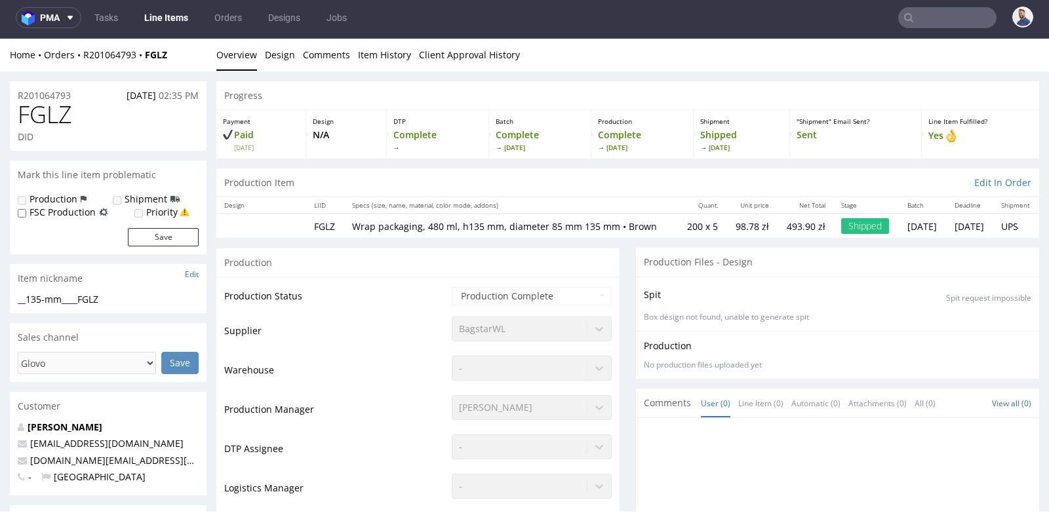
scroll to position [0, 0]
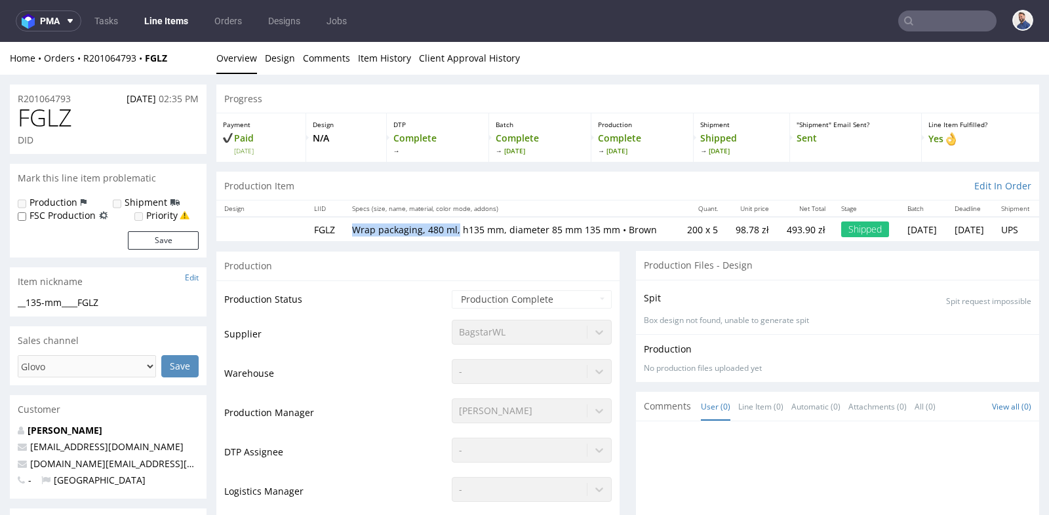
drag, startPoint x: 454, startPoint y: 229, endPoint x: 352, endPoint y: 227, distance: 102.2
click at [352, 227] on p "Wrap packaging, 480 ml, h135 mm, diameter 85 mm 135 mm • Brown" at bounding box center [510, 229] width 317 height 13
copy p "Wrap packaging, 480 ml,"
